Goal: Transaction & Acquisition: Purchase product/service

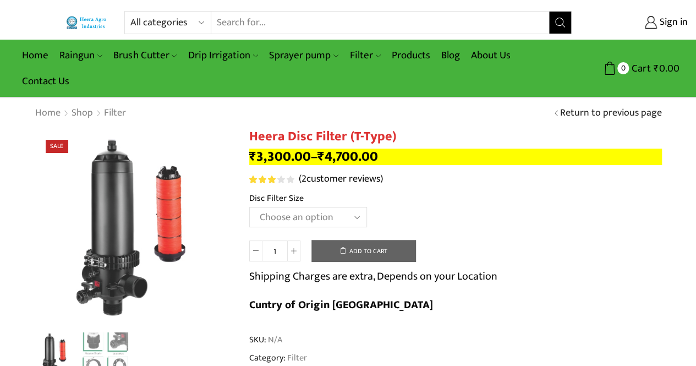
type input "[EMAIL_ADDRESS][PERSON_NAME][DOMAIN_NAME]"
click at [274, 20] on input "Search input" at bounding box center [380, 23] width 338 height 22
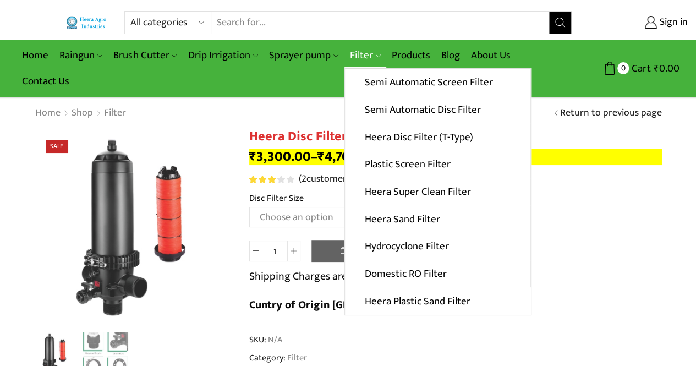
click at [359, 51] on link "Filter" at bounding box center [366, 55] width 42 height 26
click at [381, 89] on link "Semi Automatic Screen Filter" at bounding box center [437, 83] width 185 height 28
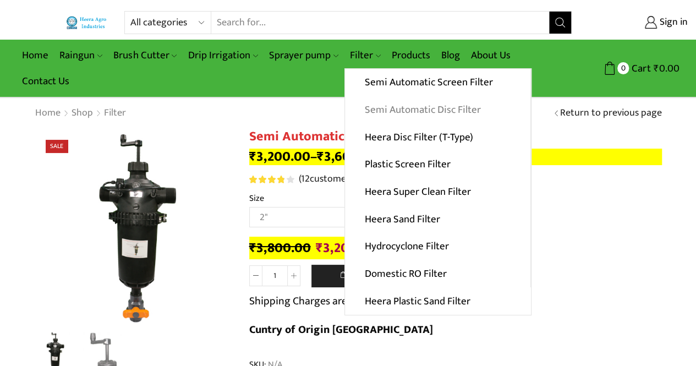
click at [367, 115] on link "Semi Automatic Disc Filter" at bounding box center [437, 110] width 185 height 28
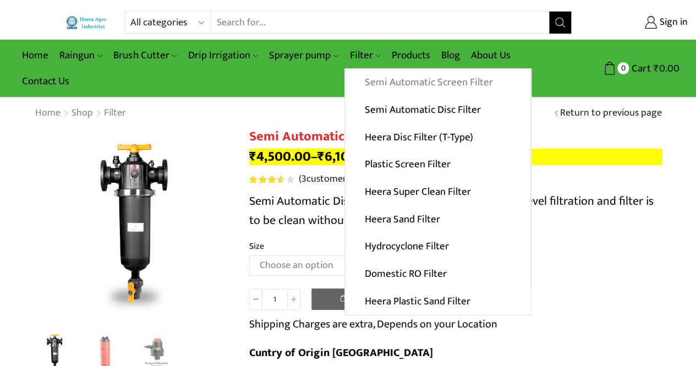
type input "[EMAIL_ADDRESS][PERSON_NAME][DOMAIN_NAME]"
click at [379, 77] on link "Semi Automatic Screen Filter" at bounding box center [437, 83] width 185 height 28
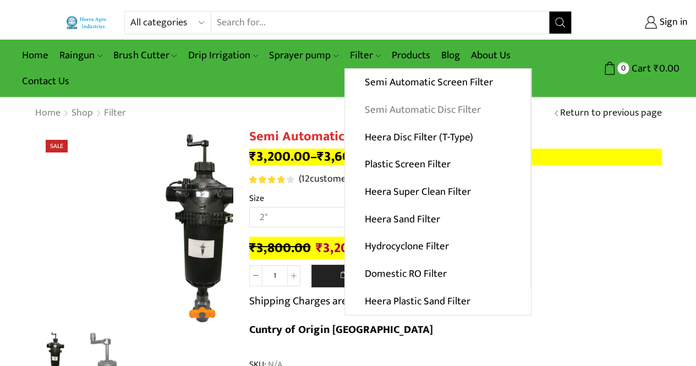
type input "[EMAIL_ADDRESS][PERSON_NAME][DOMAIN_NAME]"
click at [371, 109] on link "Semi Automatic Disc Filter" at bounding box center [437, 110] width 185 height 28
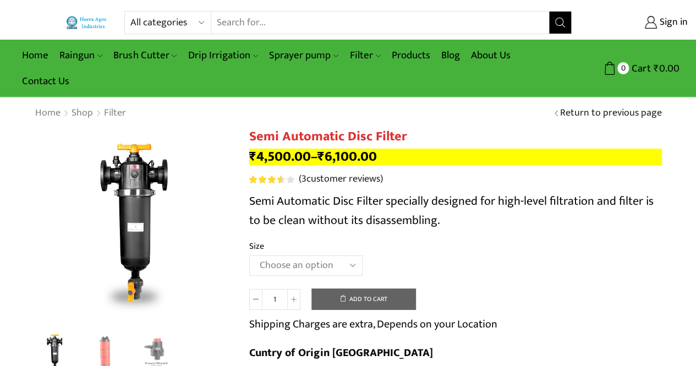
type input "[EMAIL_ADDRESS][PERSON_NAME][DOMAIN_NAME]"
click at [299, 269] on select "Choose an option 2" Disc Filter 2.5" Disc Filter 3" Disc Filter" at bounding box center [305, 265] width 113 height 20
click at [249, 256] on select "Choose an option 2" Disc Filter 2.5" Disc Filter 3" Disc Filter" at bounding box center [305, 265] width 113 height 20
select select "2.5" Disc Filter"
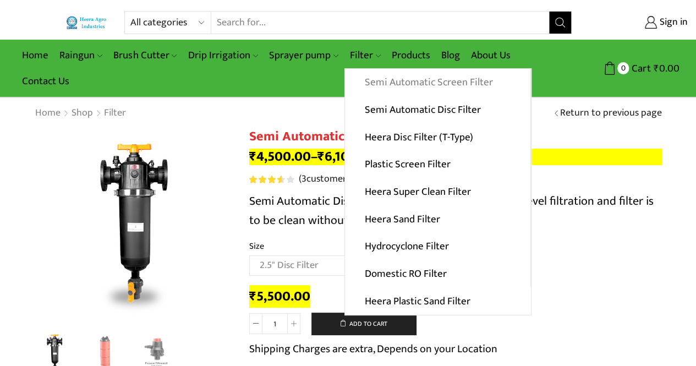
click at [379, 88] on link "Semi Automatic Screen Filter" at bounding box center [437, 83] width 185 height 28
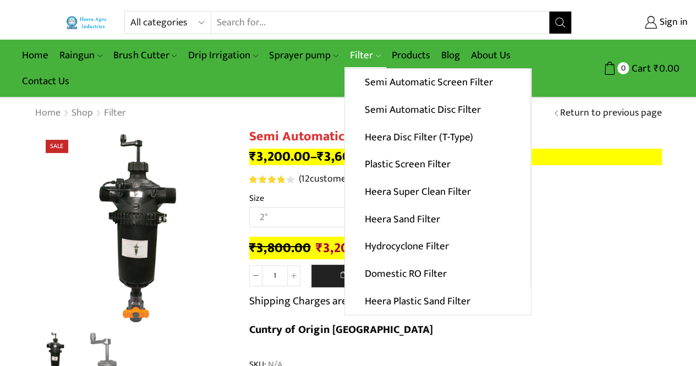
type input "[EMAIL_ADDRESS][PERSON_NAME][DOMAIN_NAME]"
click at [350, 49] on link "Filter" at bounding box center [366, 55] width 42 height 26
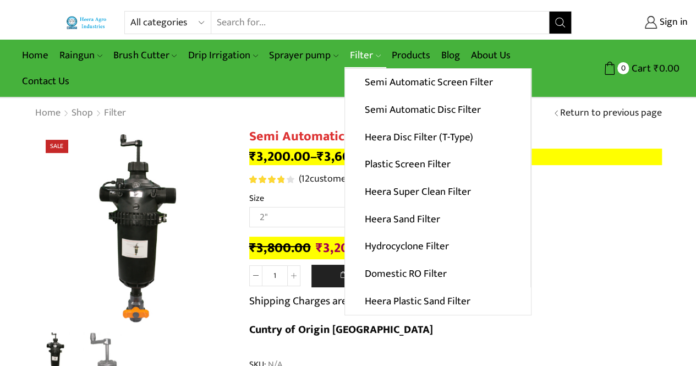
click at [350, 49] on link "Filter" at bounding box center [366, 55] width 42 height 26
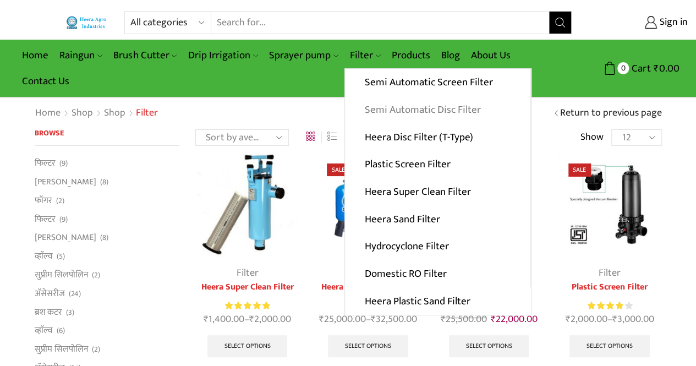
type input "[EMAIL_ADDRESS][PERSON_NAME][DOMAIN_NAME]"
click at [374, 108] on link "Semi Automatic Disc Filter" at bounding box center [437, 110] width 185 height 28
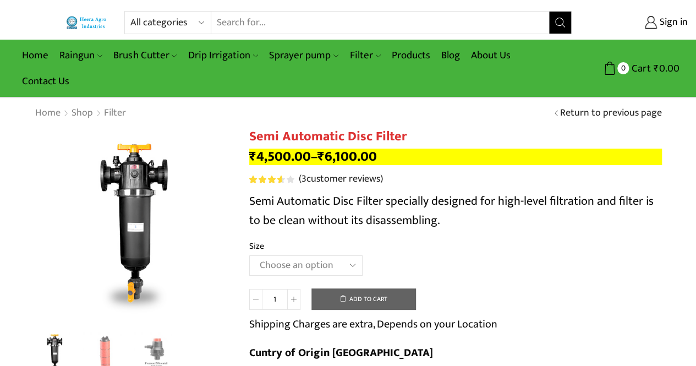
type input "[EMAIL_ADDRESS][PERSON_NAME][DOMAIN_NAME]"
click at [298, 266] on select "Choose an option 2" Disc Filter 2.5" Disc Filter 3" Disc Filter" at bounding box center [305, 265] width 113 height 20
click at [249, 256] on select "Choose an option 2" Disc Filter 2.5" Disc Filter 3" Disc Filter" at bounding box center [305, 265] width 113 height 20
select select "2.5" Disc Filter"
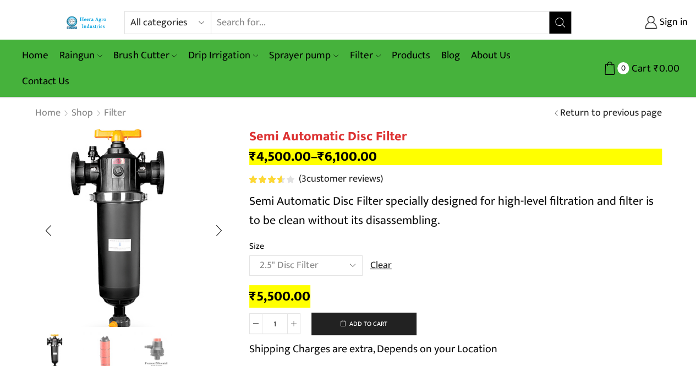
click at [175, 182] on img "1 / 3" at bounding box center [117, 245] width 275 height 275
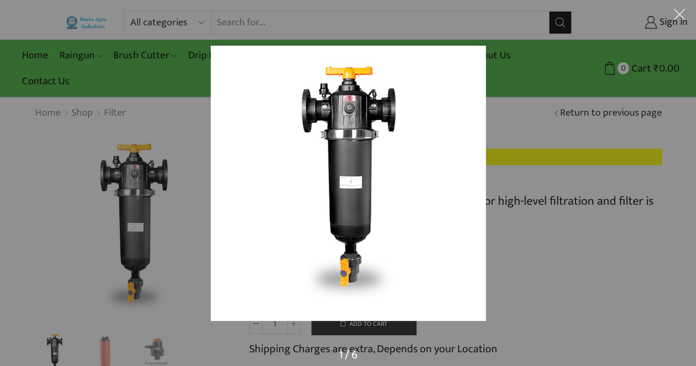
click at [148, 204] on div at bounding box center [348, 183] width 696 height 366
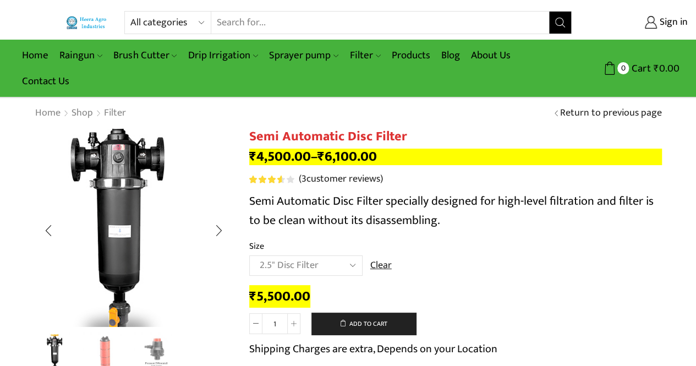
click at [175, 217] on img "1 / 3" at bounding box center [117, 232] width 275 height 275
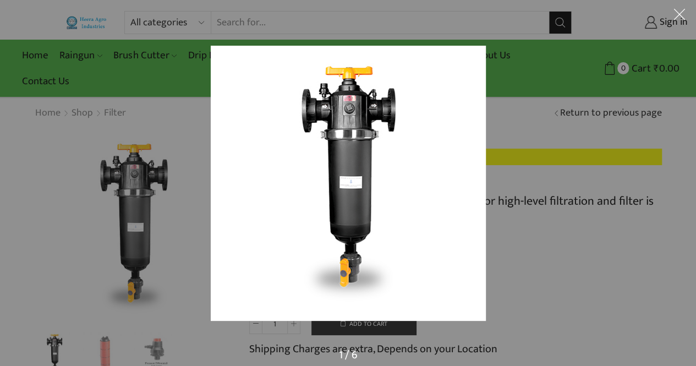
click at [680, 16] on button at bounding box center [679, 16] width 33 height 33
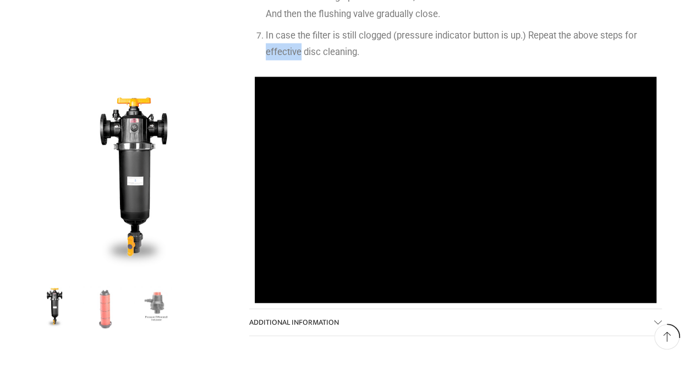
scroll to position [1134, 0]
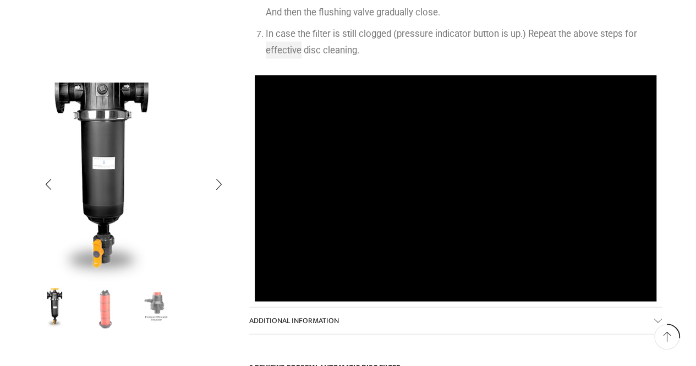
click at [217, 227] on img "1 / 3" at bounding box center [101, 163] width 275 height 275
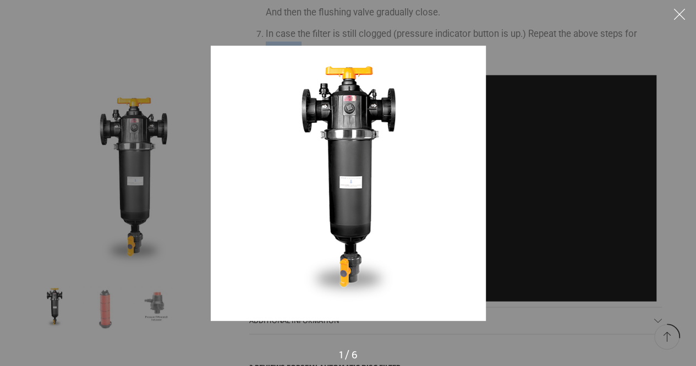
click at [691, 20] on button at bounding box center [679, 16] width 33 height 33
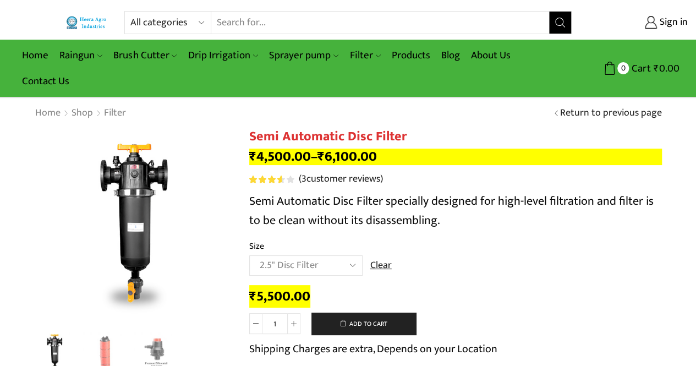
click at [260, 20] on input "Search input" at bounding box center [380, 23] width 338 height 22
type input "easy to fit"
click at [549, 12] on button "Search" at bounding box center [560, 23] width 22 height 22
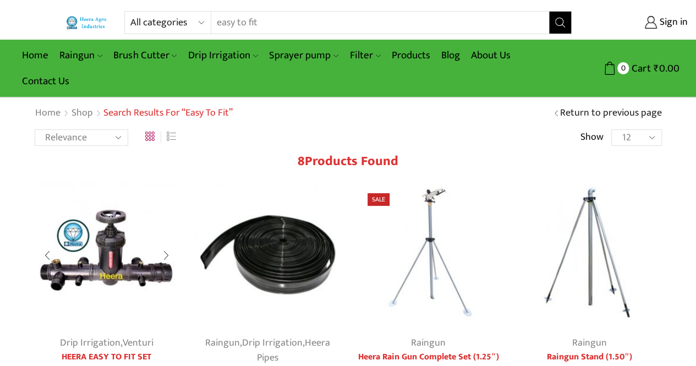
type input "[EMAIL_ADDRESS][PERSON_NAME][DOMAIN_NAME]"
click at [103, 269] on img at bounding box center [107, 254] width 145 height 145
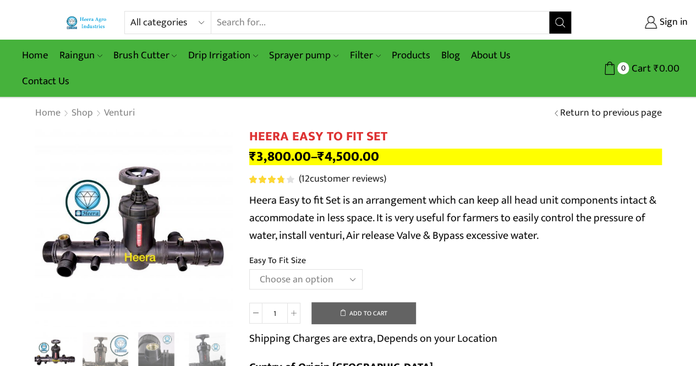
type input "[EMAIL_ADDRESS][PERSON_NAME][DOMAIN_NAME]"
click at [319, 277] on select "Choose an option 2" Easy To Fit 2.5" Easy To Fit 3" Easy To Fit" at bounding box center [305, 279] width 113 height 20
click at [249, 270] on select "Choose an option 2" Easy To Fit 2.5" Easy To Fit 3" Easy To Fit" at bounding box center [305, 279] width 113 height 20
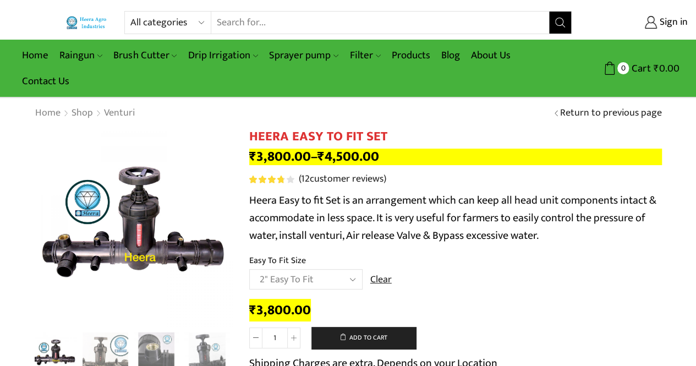
click at [328, 279] on select "Choose an option 2" Easy To Fit 2.5" Easy To Fit 3" Easy To Fit" at bounding box center [305, 279] width 113 height 20
click at [249, 270] on select "Choose an option 2" Easy To Fit 2.5" Easy To Fit 3" Easy To Fit" at bounding box center [305, 279] width 113 height 20
select select "2.5" Easy To Fit"
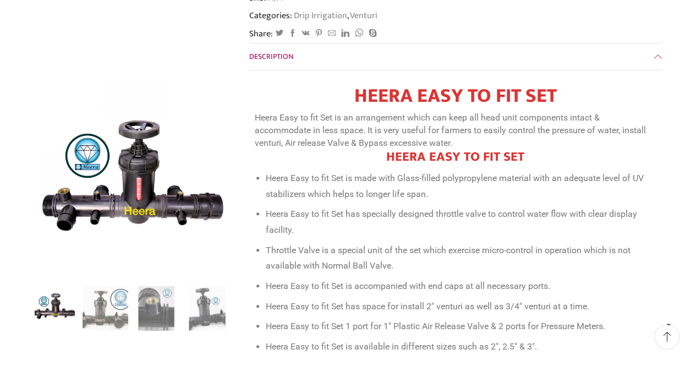
scroll to position [488, 0]
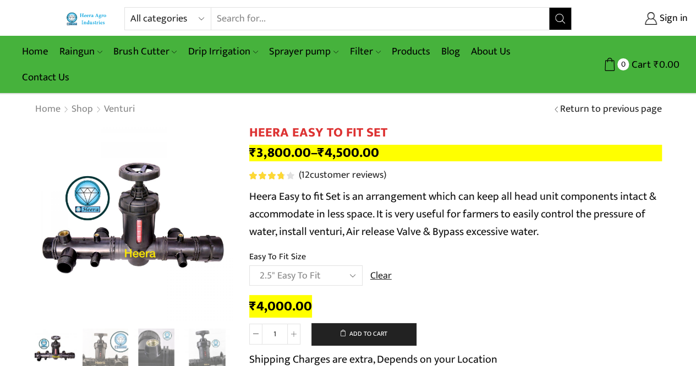
scroll to position [0, 0]
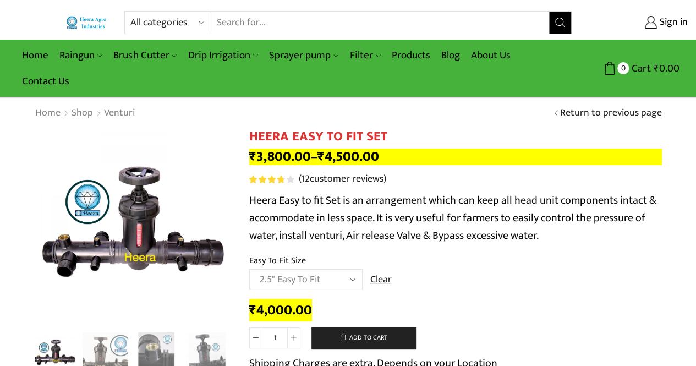
click at [340, 25] on input "Search input" at bounding box center [380, 23] width 338 height 22
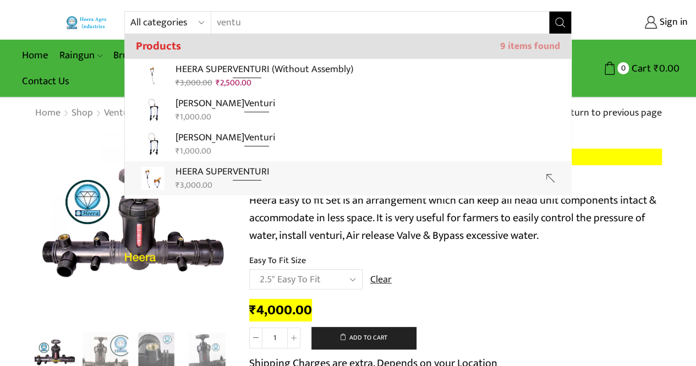
click at [225, 170] on p "HEERA SUPER VENTU RI" at bounding box center [223, 172] width 94 height 16
type input "HEERA SUPER VENTURI"
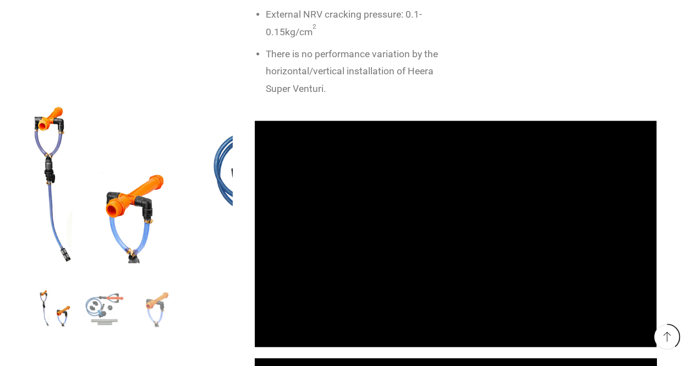
scroll to position [1046, 0]
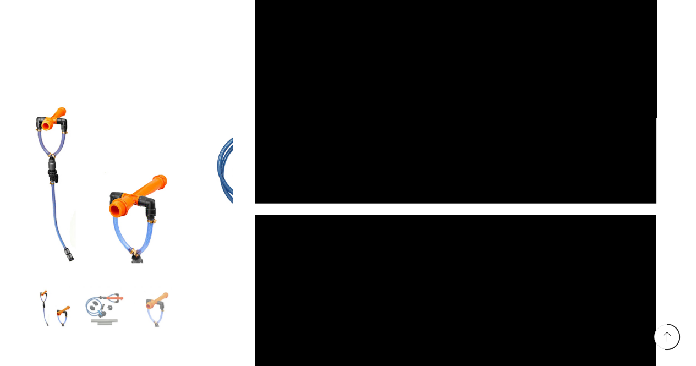
type input "[EMAIL_ADDRESS][PERSON_NAME][DOMAIN_NAME]"
click at [61, 283] on div at bounding box center [134, 185] width 198 height 204
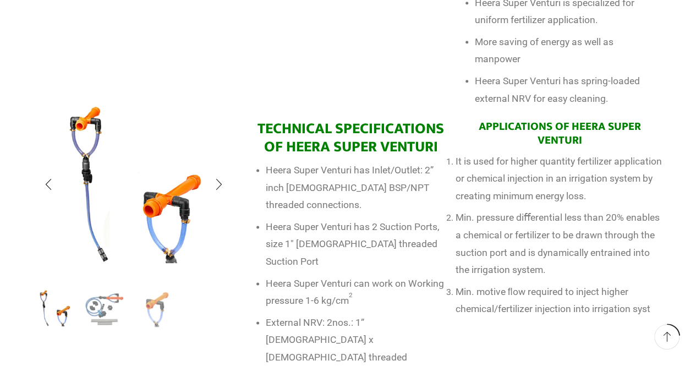
scroll to position [620, 0]
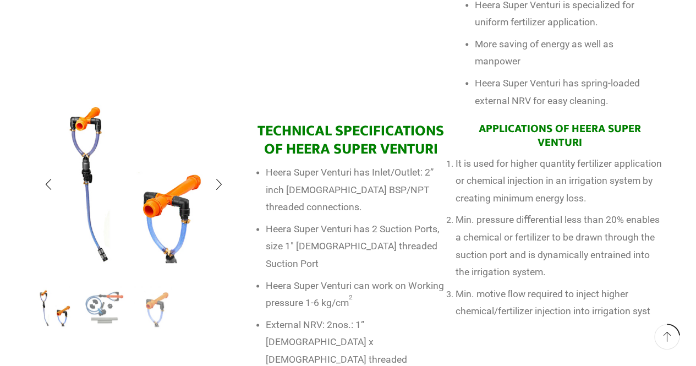
click at [107, 318] on img "2 / 3" at bounding box center [106, 308] width 46 height 46
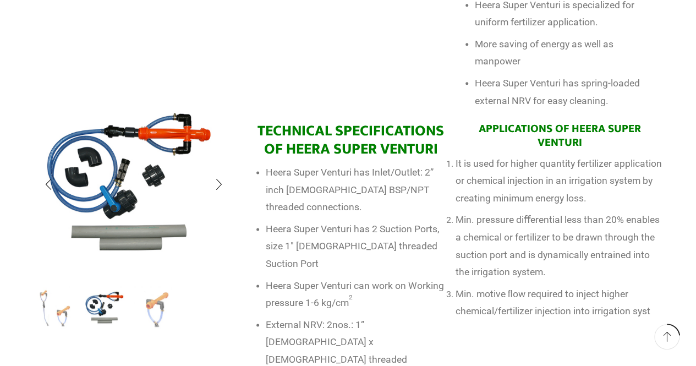
click at [56, 329] on img "1 / 3" at bounding box center [55, 308] width 46 height 46
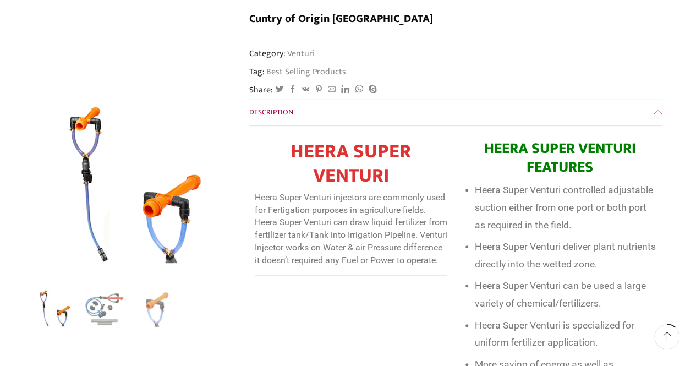
scroll to position [0, 0]
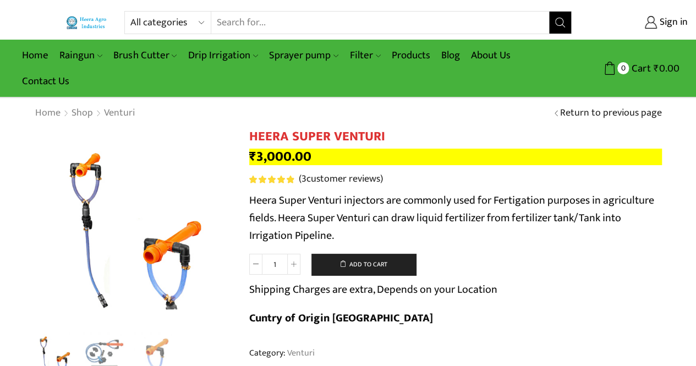
click at [275, 29] on input "Search input" at bounding box center [380, 23] width 338 height 22
type input "lateral pipe"
click at [549, 12] on button "Search" at bounding box center [560, 23] width 22 height 22
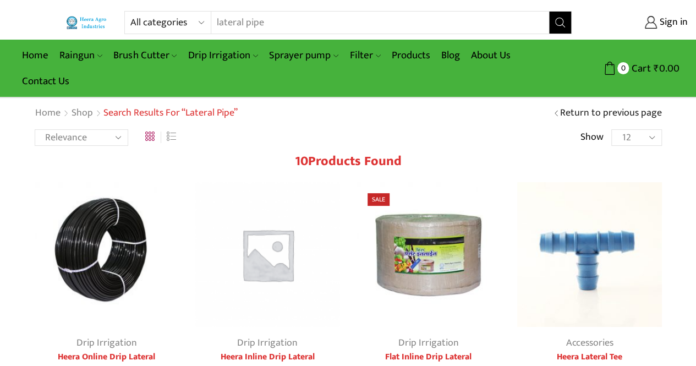
type input "[EMAIL_ADDRESS][PERSON_NAME][DOMAIN_NAME]"
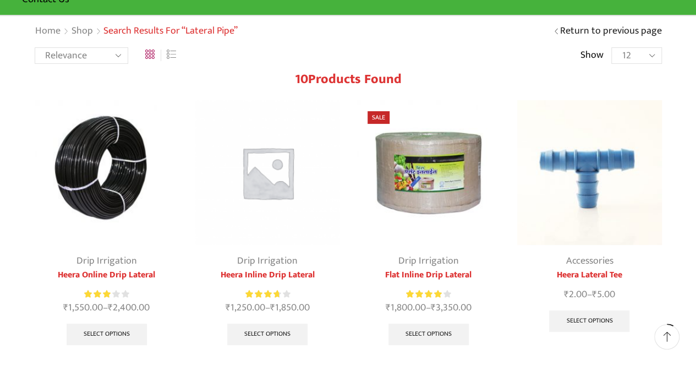
scroll to position [79, 0]
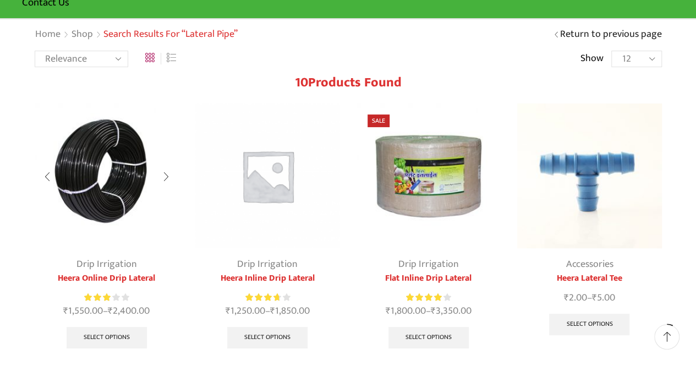
click at [119, 170] on img at bounding box center [107, 175] width 145 height 145
click at [107, 160] on img at bounding box center [107, 175] width 145 height 145
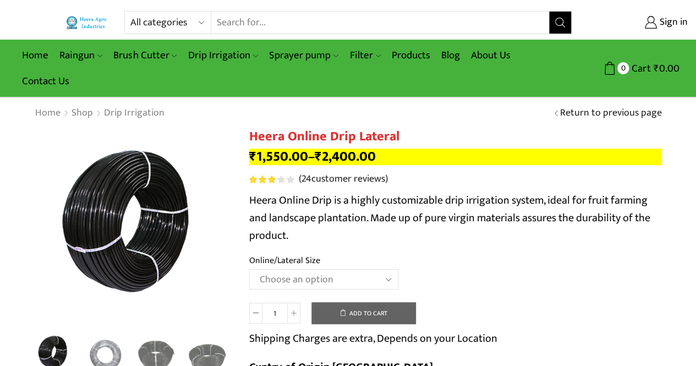
type input "[EMAIL_ADDRESS][PERSON_NAME][DOMAIN_NAME]"
click at [285, 289] on select "Choose an option Heera Online 16MM Heera Online GOLD 16MM Heera Online 12MM Hee…" at bounding box center [323, 279] width 149 height 20
click at [249, 270] on select "Choose an option Heera Online 16MM Heera Online GOLD 16MM Heera Online 12MM Hee…" at bounding box center [323, 279] width 149 height 20
select select "Heera Online GOLD 16MM"
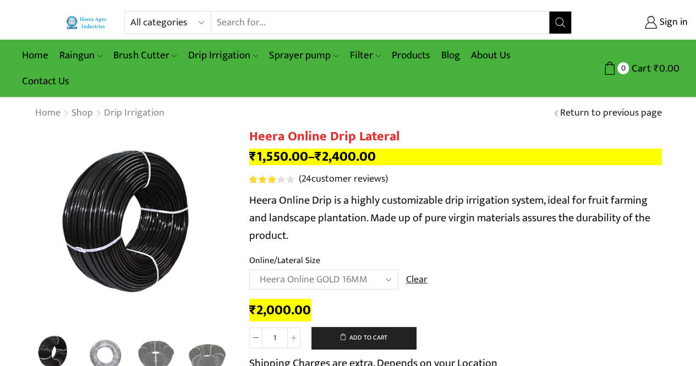
click at [279, 337] on input "1" at bounding box center [275, 338] width 25 height 21
type input "8"
click at [491, 307] on div "₹ 2,000.00" at bounding box center [455, 310] width 413 height 17
click at [412, 55] on link "Products" at bounding box center [411, 55] width 50 height 26
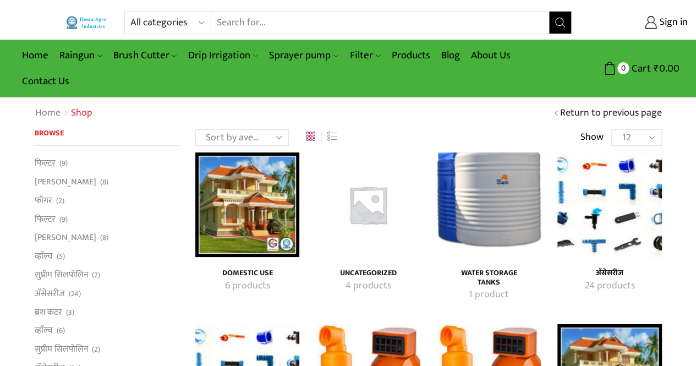
type input "[EMAIL_ADDRESS][PERSON_NAME][DOMAIN_NAME]"
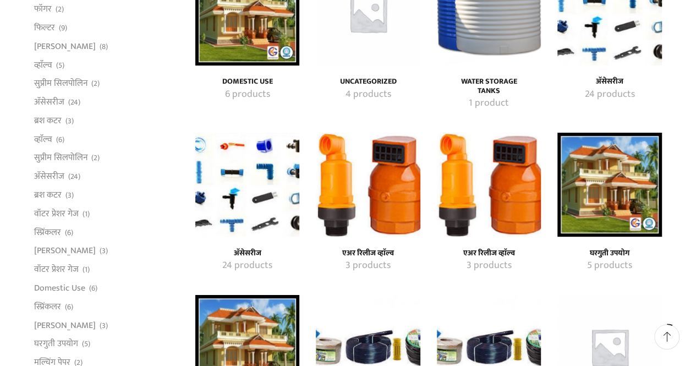
scroll to position [198, 0]
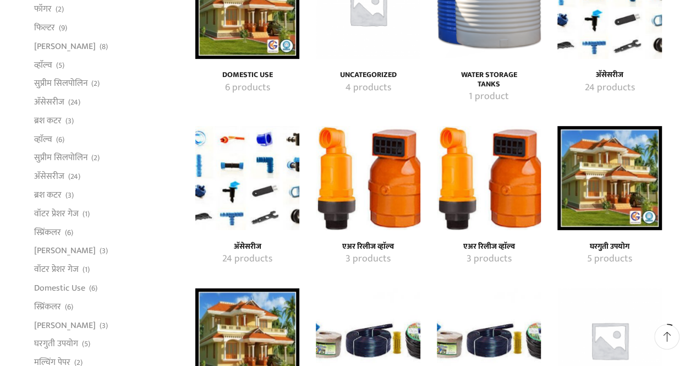
click at [238, 184] on img "Visit product category अ‍ॅसेसरीज" at bounding box center [247, 178] width 104 height 104
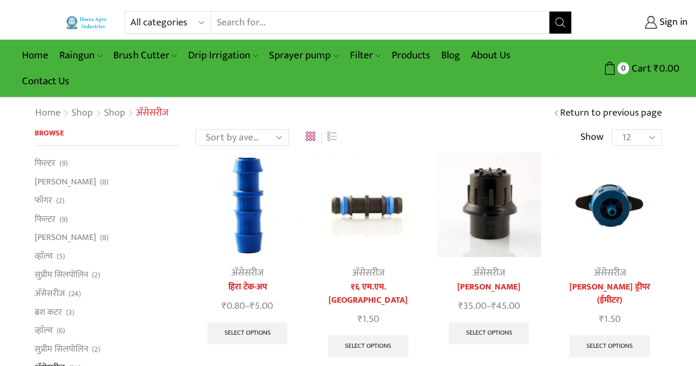
type input "[EMAIL_ADDRESS][PERSON_NAME][DOMAIN_NAME]"
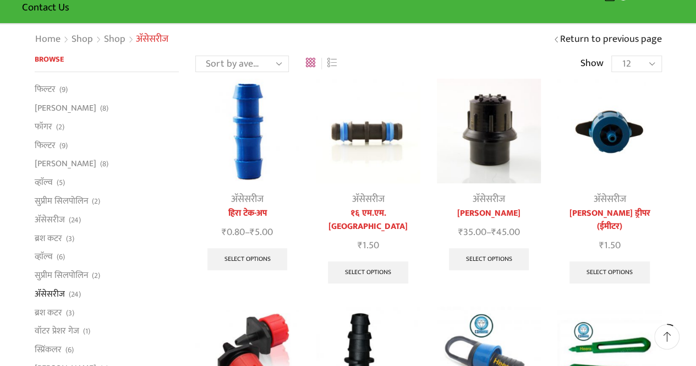
scroll to position [75, 0]
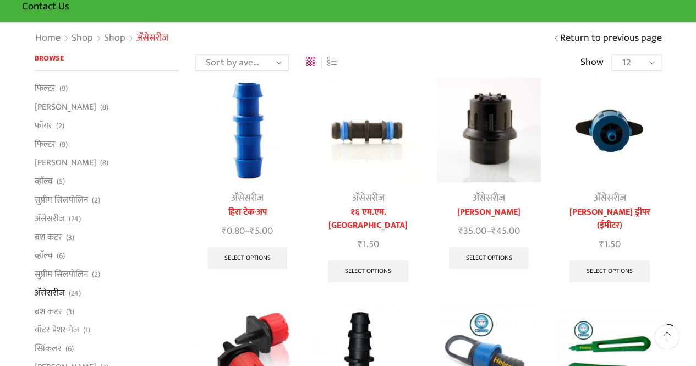
click at [484, 134] on img at bounding box center [489, 130] width 104 height 104
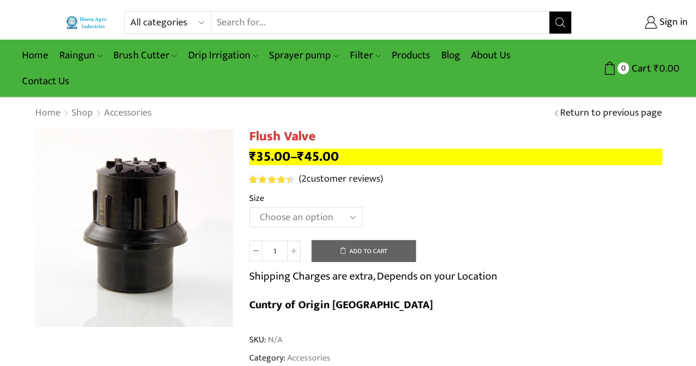
type input "[EMAIL_ADDRESS][PERSON_NAME][DOMAIN_NAME]"
click at [332, 223] on select "Choose an option 2 Inch 2.5 Inch" at bounding box center [305, 217] width 113 height 20
click at [249, 208] on select "Choose an option 2 Inch 2.5 Inch" at bounding box center [305, 217] width 113 height 20
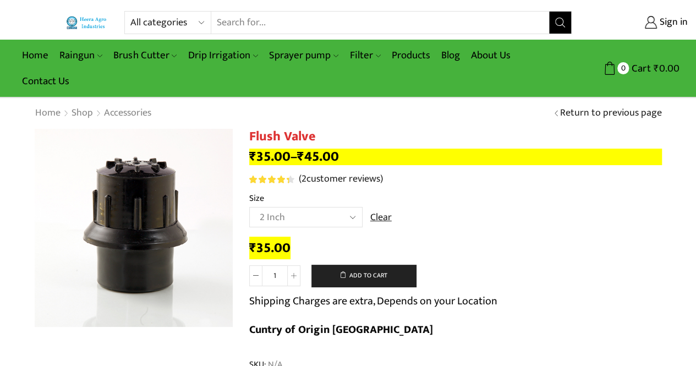
click at [354, 215] on select "Choose an option 2 Inch 2.5 Inch" at bounding box center [305, 217] width 113 height 20
select select "2-5-inch"
click at [249, 208] on select "Choose an option 2 Inch 2.5 Inch" at bounding box center [305, 217] width 113 height 20
click at [311, 26] on input "Search input" at bounding box center [380, 23] width 338 height 22
type input "easy to fit"
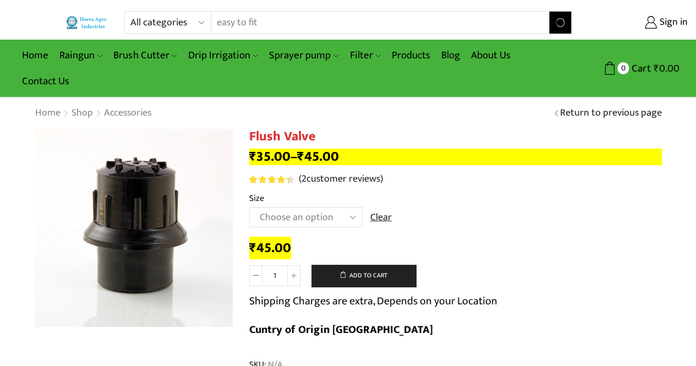
click at [549, 12] on button "Search" at bounding box center [560, 23] width 22 height 22
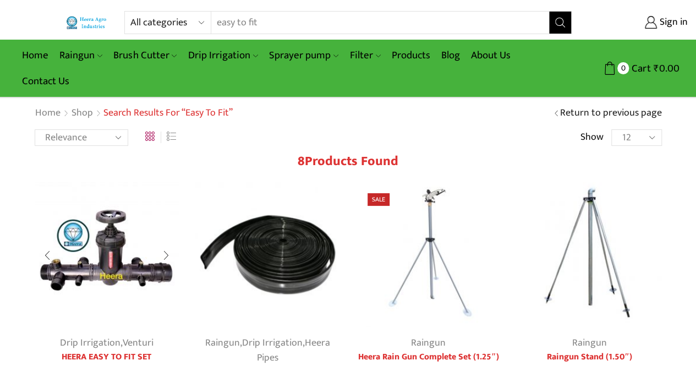
type input "[EMAIL_ADDRESS][PERSON_NAME][DOMAIN_NAME]"
click at [118, 271] on img at bounding box center [107, 254] width 145 height 145
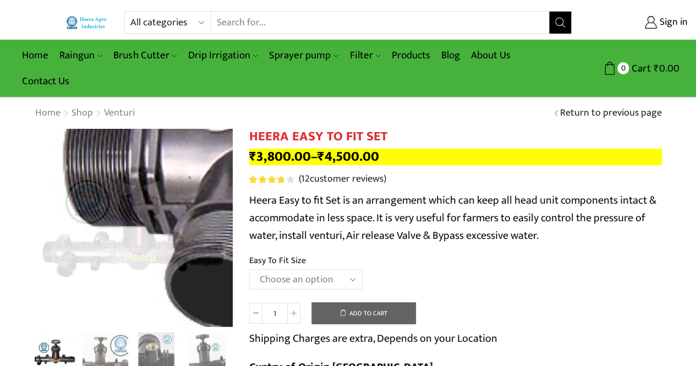
type input "[EMAIL_ADDRESS][PERSON_NAME][DOMAIN_NAME]"
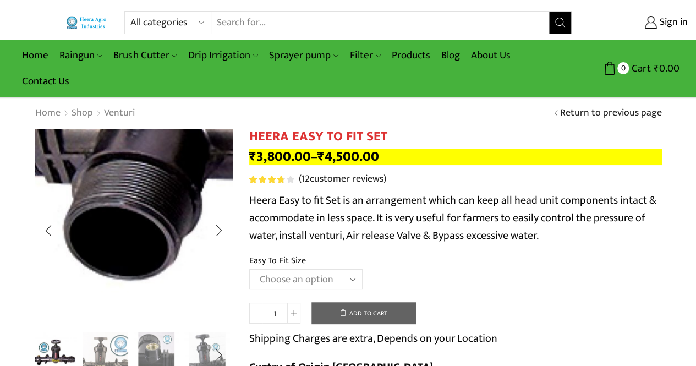
drag, startPoint x: 8, startPoint y: 258, endPoint x: 55, endPoint y: 278, distance: 51.5
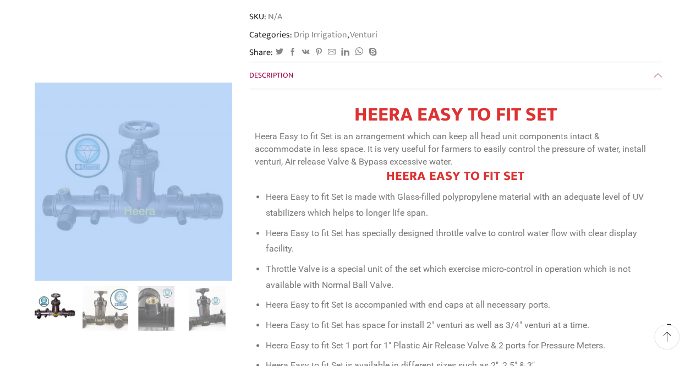
scroll to position [419, 0]
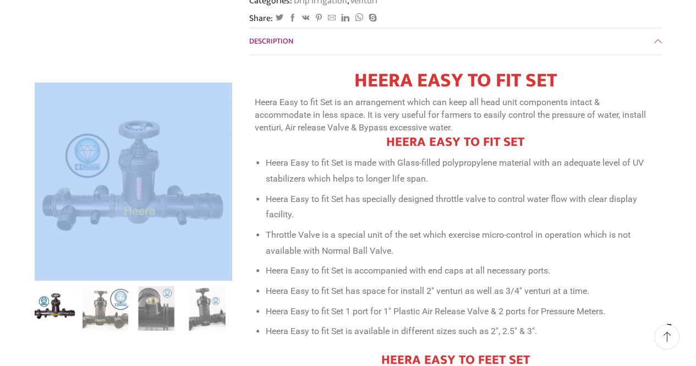
click at [334, 28] on link "Description" at bounding box center [455, 41] width 413 height 26
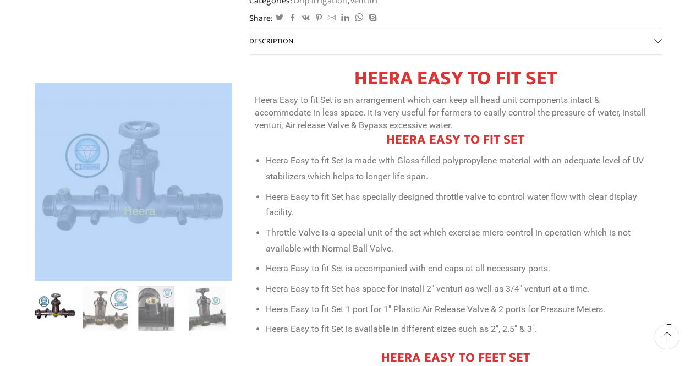
click at [334, 28] on link "Description" at bounding box center [455, 41] width 413 height 26
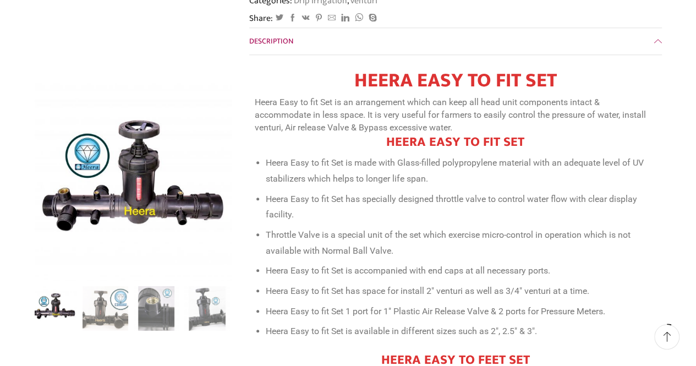
scroll to position [0, 0]
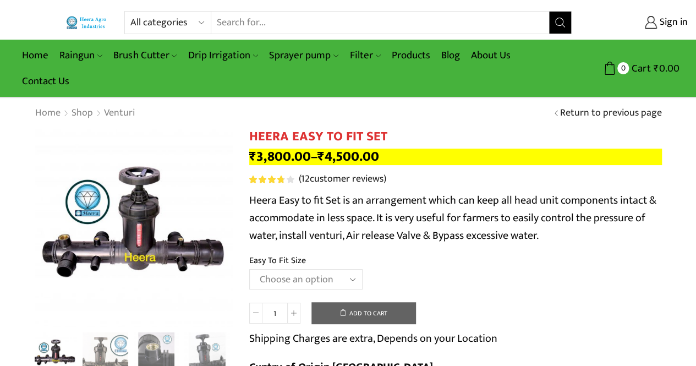
click at [335, 30] on input "Search input" at bounding box center [380, 23] width 338 height 22
type input "bypass"
click at [549, 12] on button "Search" at bounding box center [560, 23] width 22 height 22
type input "[EMAIL_ADDRESS][PERSON_NAME][DOMAIN_NAME]"
click at [294, 26] on input "Search input" at bounding box center [380, 23] width 338 height 22
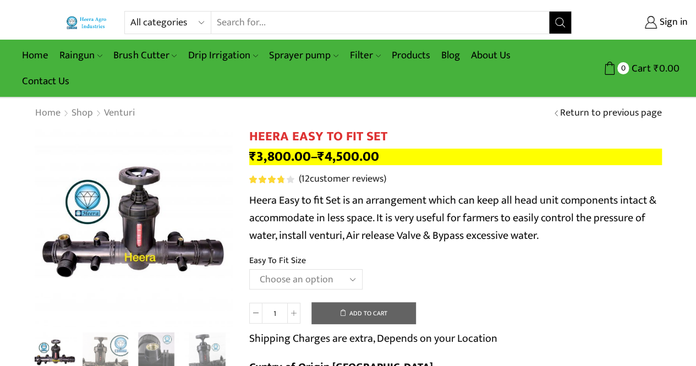
click at [294, 26] on input "Search input" at bounding box center [380, 23] width 338 height 22
type input "pressure"
click at [549, 12] on button "Search" at bounding box center [560, 23] width 22 height 22
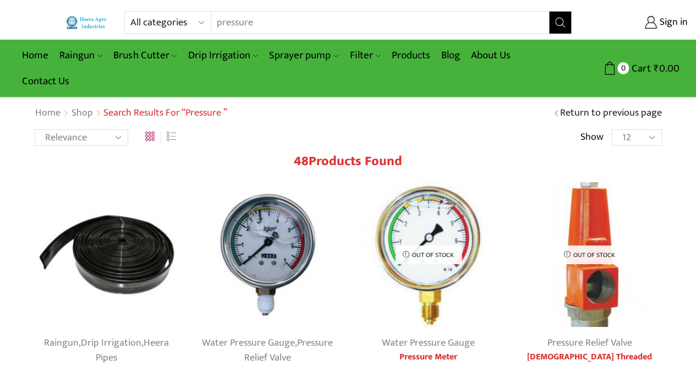
type input "[EMAIL_ADDRESS][PERSON_NAME][DOMAIN_NAME]"
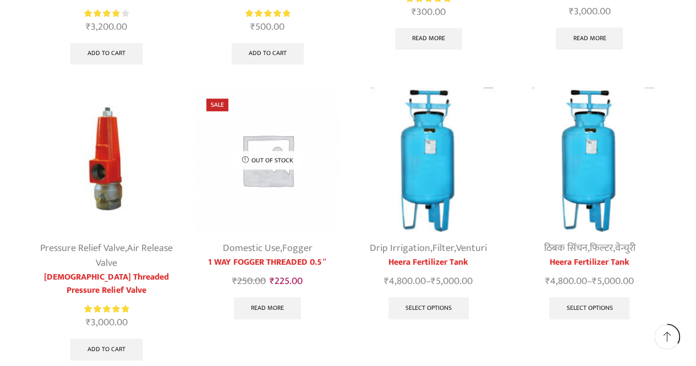
scroll to position [389, 0]
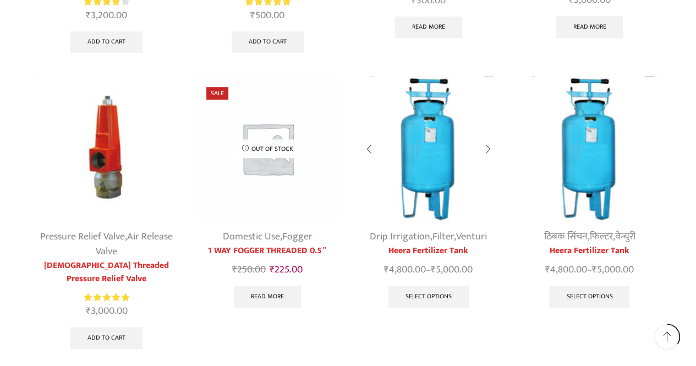
click at [439, 145] on img at bounding box center [429, 148] width 145 height 145
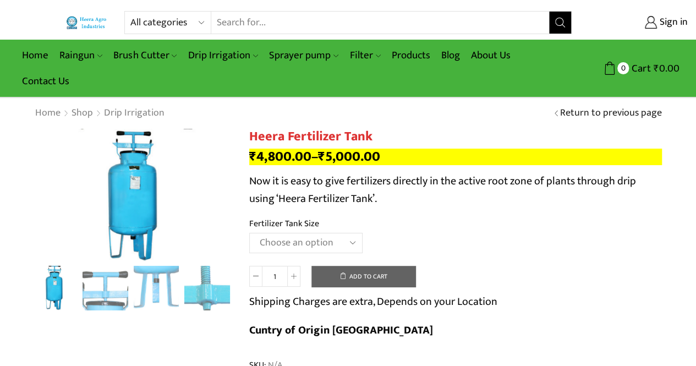
type input "[EMAIL_ADDRESS][PERSON_NAME][DOMAIN_NAME]"
click at [342, 252] on select "Choose an option 90 Litres 120 Litres" at bounding box center [305, 243] width 113 height 20
click at [249, 233] on select "Choose an option 90 Litres 120 Litres" at bounding box center [305, 243] width 113 height 20
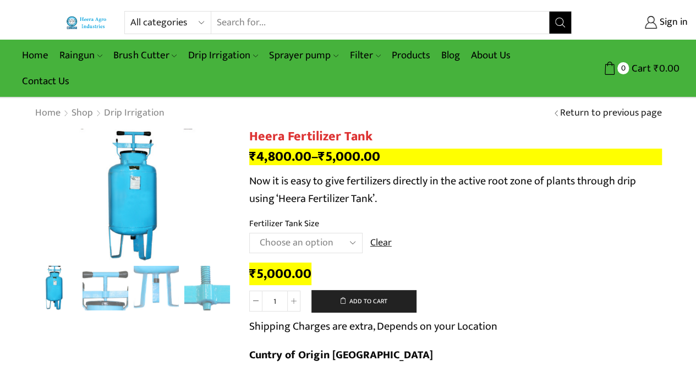
click at [334, 244] on select "Choose an option 90 Litres 120 Litres" at bounding box center [305, 243] width 113 height 20
click at [249, 233] on select "Choose an option 90 Litres 120 Litres" at bounding box center [305, 243] width 113 height 20
click at [321, 252] on select "Choose an option 90 Litres 120 Litres" at bounding box center [305, 243] width 113 height 20
select select "120 Litres"
click at [249, 233] on select "Choose an option 90 Litres 120 Litres" at bounding box center [305, 243] width 113 height 20
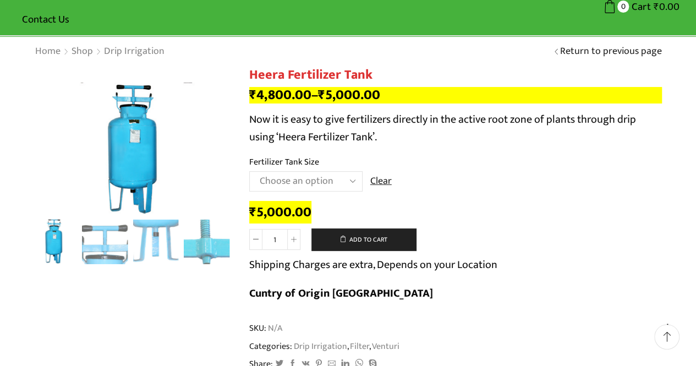
scroll to position [59, 0]
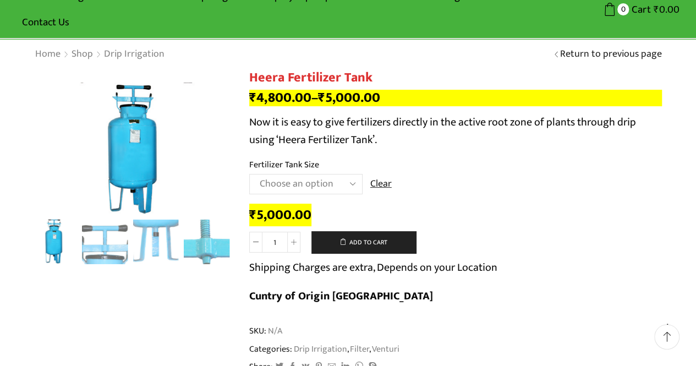
click at [350, 183] on select "Choose an option 90 Litres 120 Litres" at bounding box center [305, 184] width 113 height 20
click at [519, 185] on td "Choose an option 90 Litres 120 Litres Clear" at bounding box center [455, 189] width 413 height 30
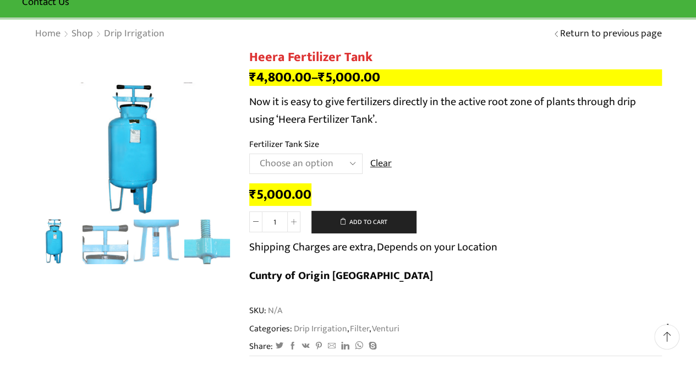
scroll to position [80, 0]
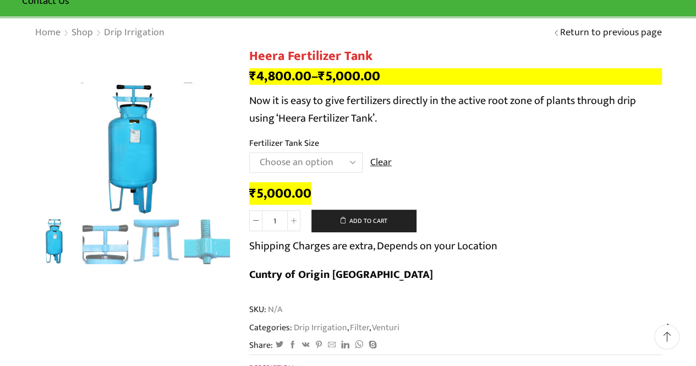
click at [519, 185] on div "₹ 5,000.00" at bounding box center [455, 193] width 413 height 17
